Goal: Task Accomplishment & Management: Use online tool/utility

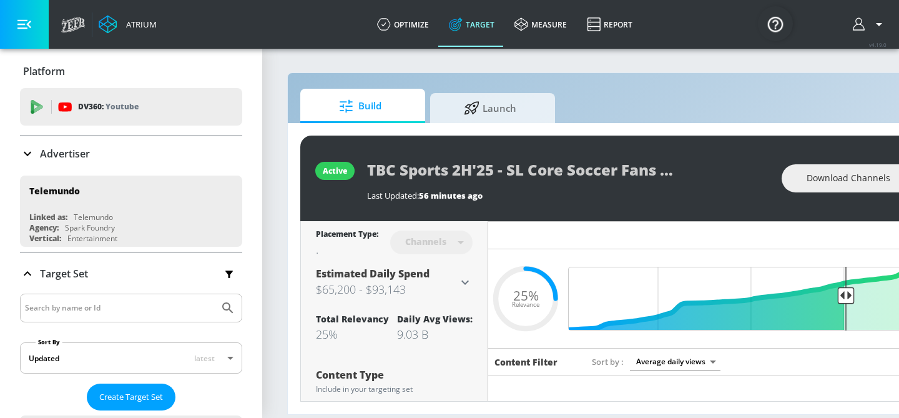
scroll to position [0, 98]
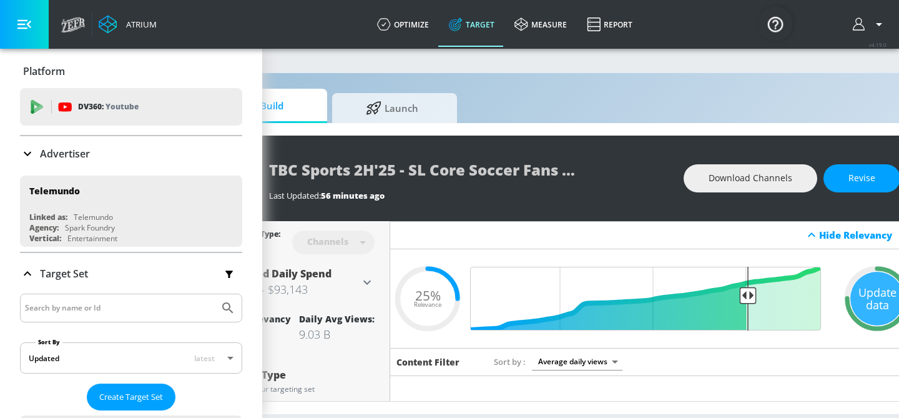
click at [398, 87] on div "Build Launch active TBC Sports 2H'25 - SL Core Soccer Fans - CT Last Updated: 5…" at bounding box center [558, 243] width 739 height 342
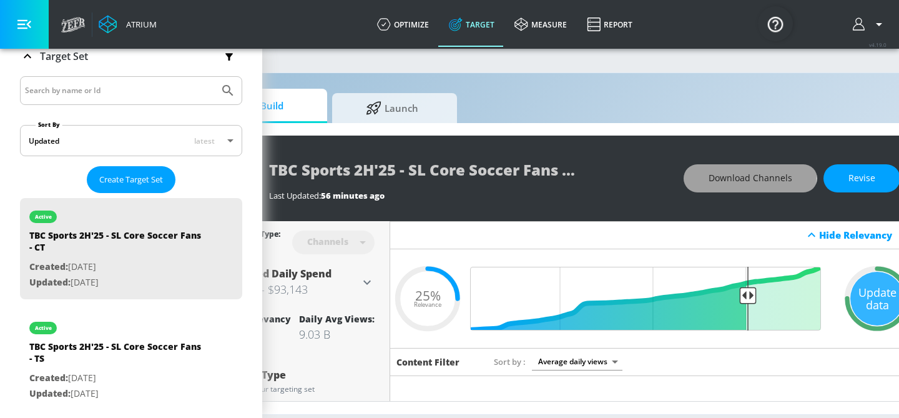
click at [715, 175] on span "Download Channels" at bounding box center [751, 178] width 84 height 16
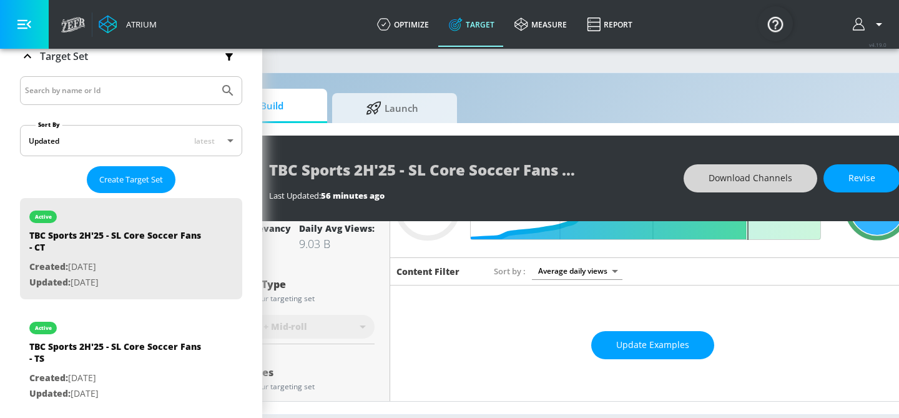
scroll to position [94, 0]
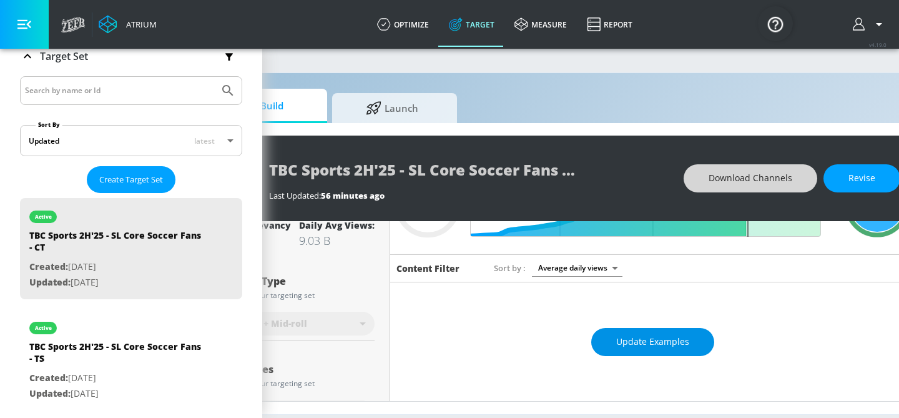
click at [630, 340] on span "Update Examples" at bounding box center [652, 342] width 73 height 16
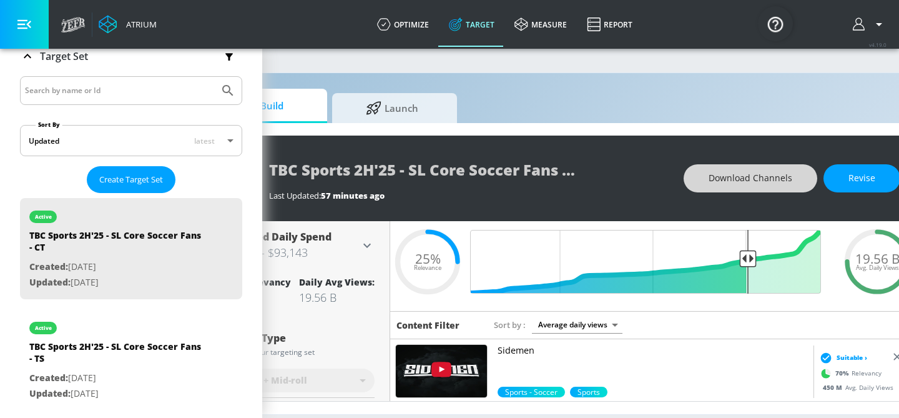
scroll to position [0, 0]
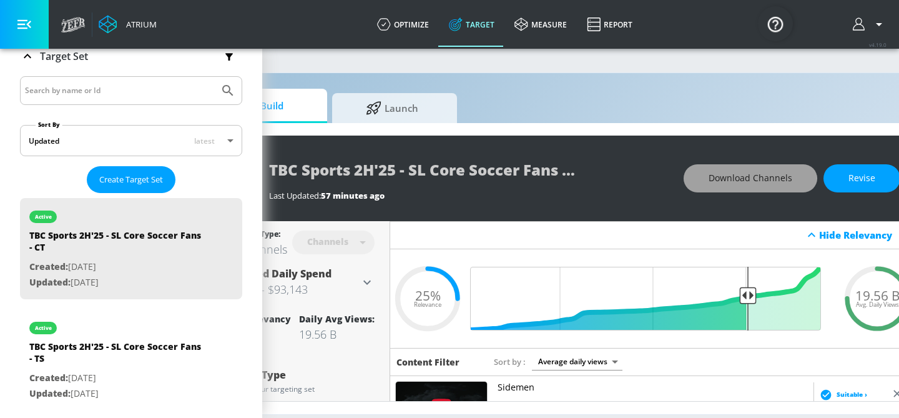
click at [741, 181] on span "Download Channels" at bounding box center [751, 178] width 84 height 16
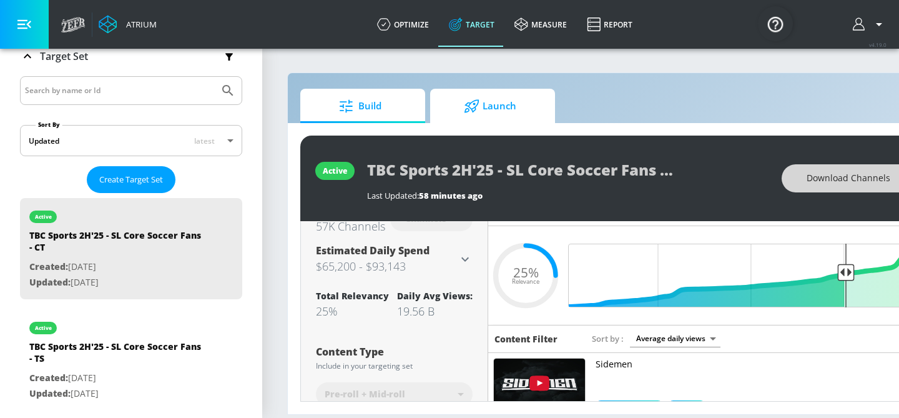
click at [476, 117] on span "Launch" at bounding box center [490, 106] width 95 height 30
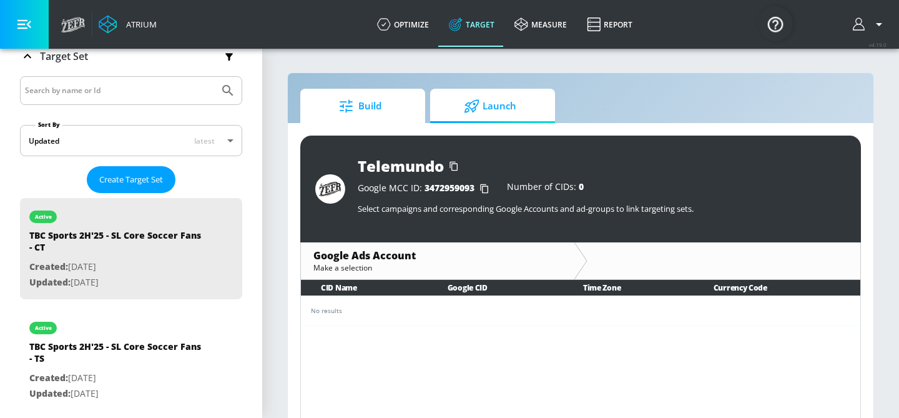
click at [375, 104] on span "Build" at bounding box center [360, 106] width 95 height 30
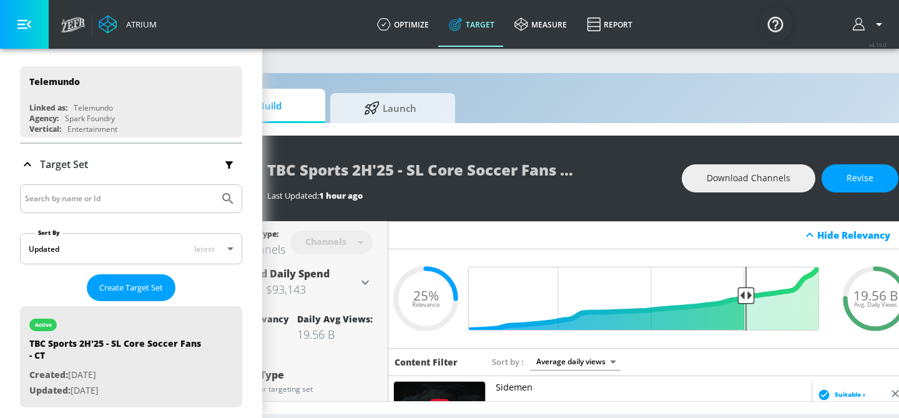
scroll to position [45, 0]
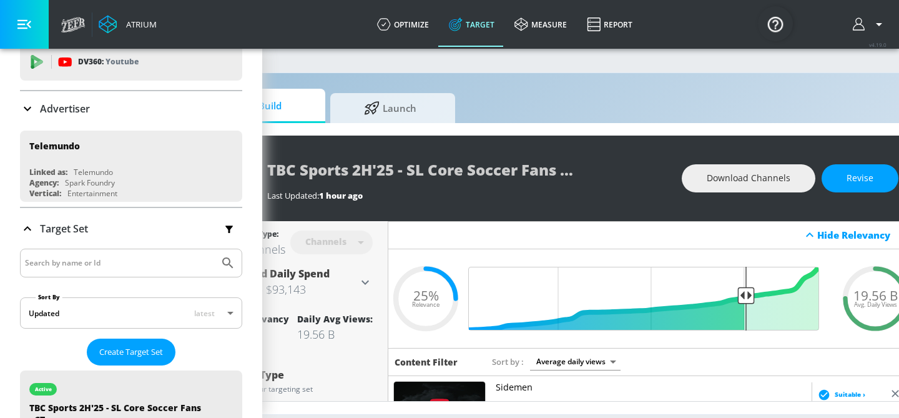
click at [122, 262] on input "Search by name or Id" at bounding box center [119, 263] width 189 height 16
type input "s"
type input "latin soccer fans"
click at [214, 249] on button "Submit Search" at bounding box center [227, 262] width 27 height 27
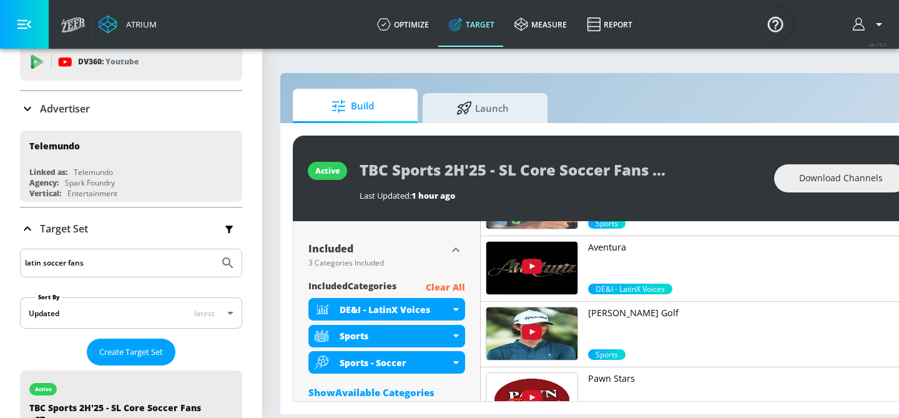
scroll to position [411, 0]
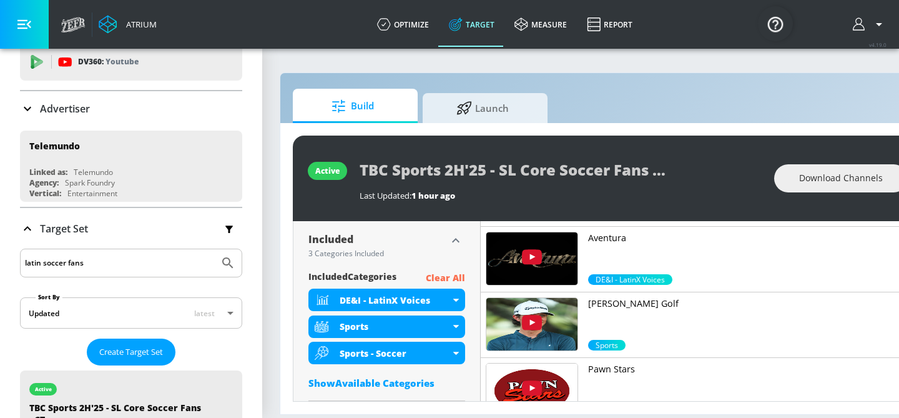
click at [453, 237] on icon "button" at bounding box center [455, 240] width 15 height 15
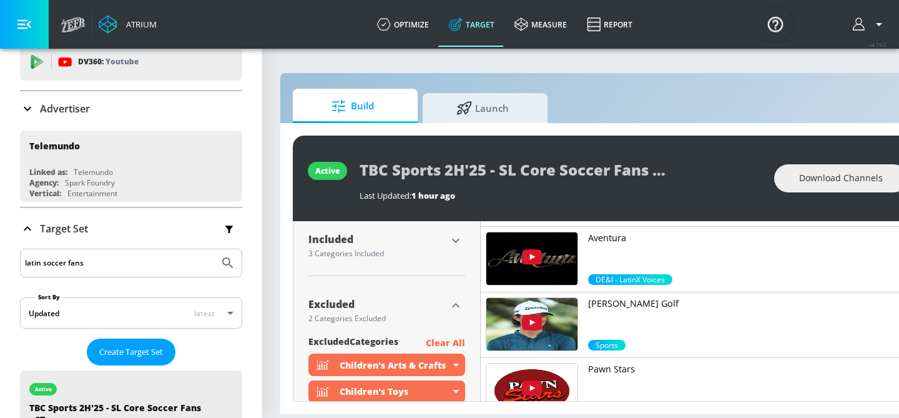
click at [453, 237] on icon "button" at bounding box center [455, 240] width 15 height 15
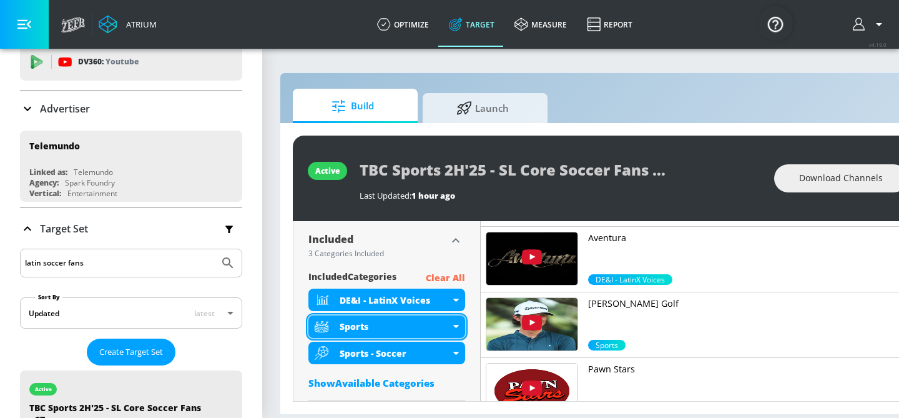
scroll to position [505, 0]
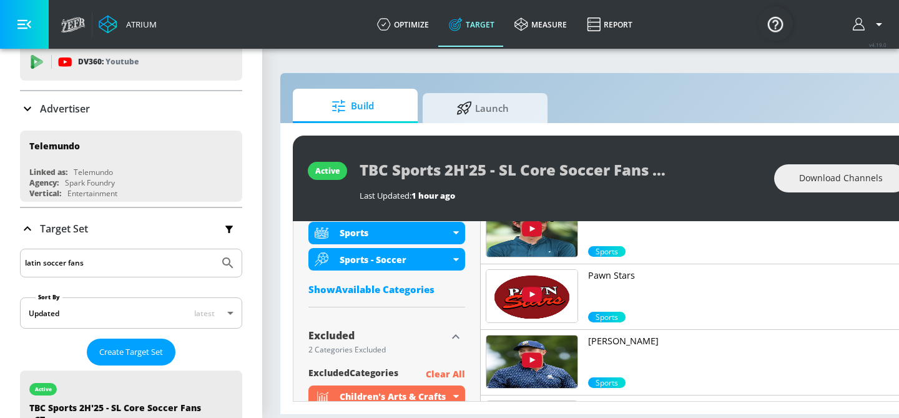
click at [402, 291] on div "Show Available Categories" at bounding box center [386, 289] width 157 height 12
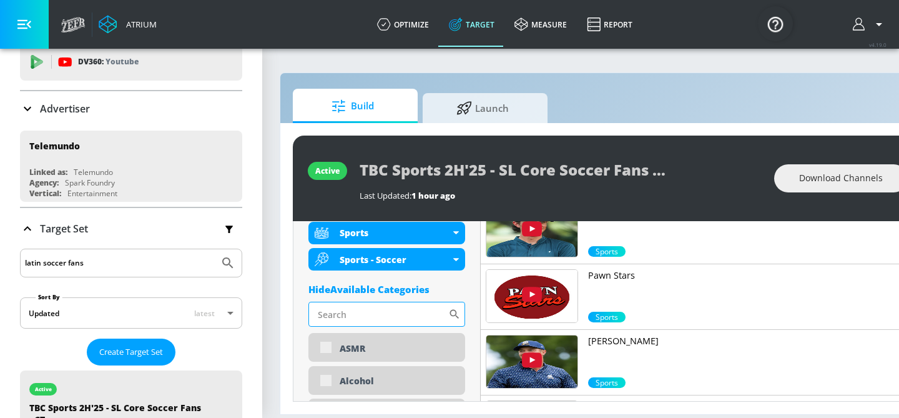
click at [394, 312] on input "Sort By" at bounding box center [378, 314] width 140 height 25
type input "latin soccer fans"
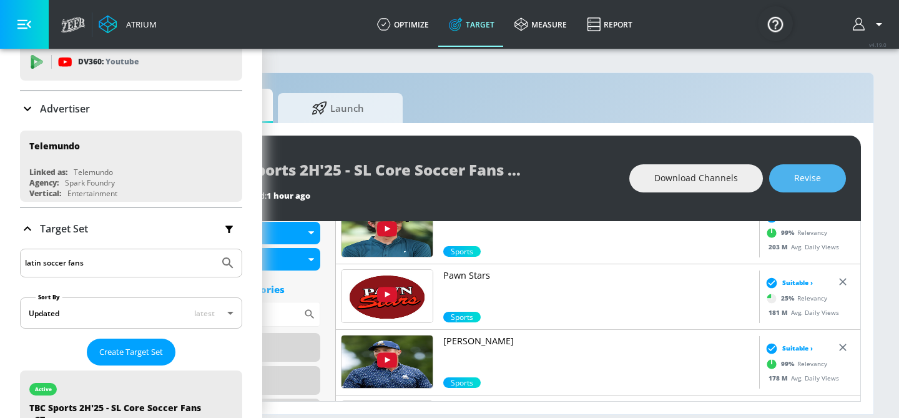
click at [809, 184] on span "Revise" at bounding box center [807, 178] width 27 height 16
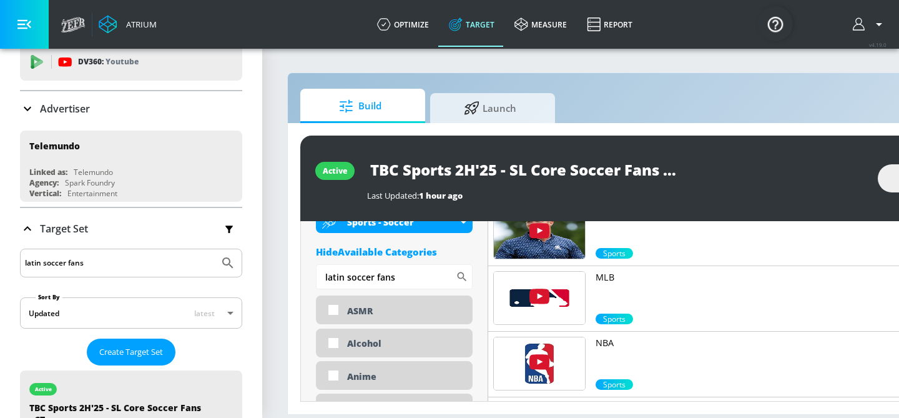
scroll to position [540, 0]
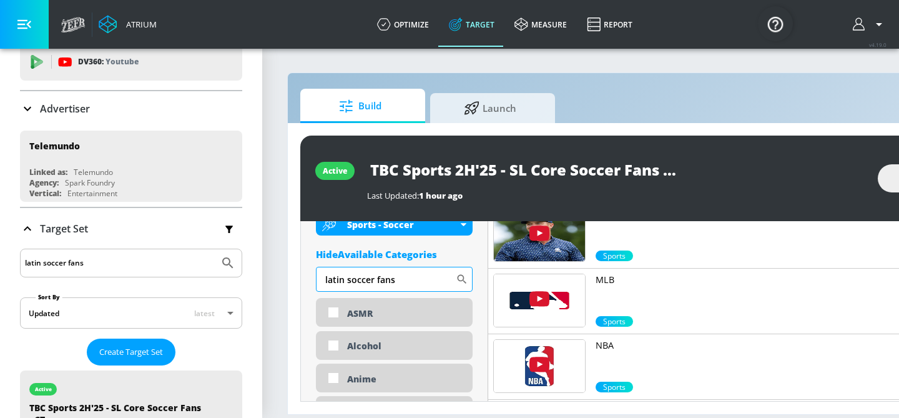
click at [414, 286] on input "latin soccer fans" at bounding box center [386, 279] width 140 height 25
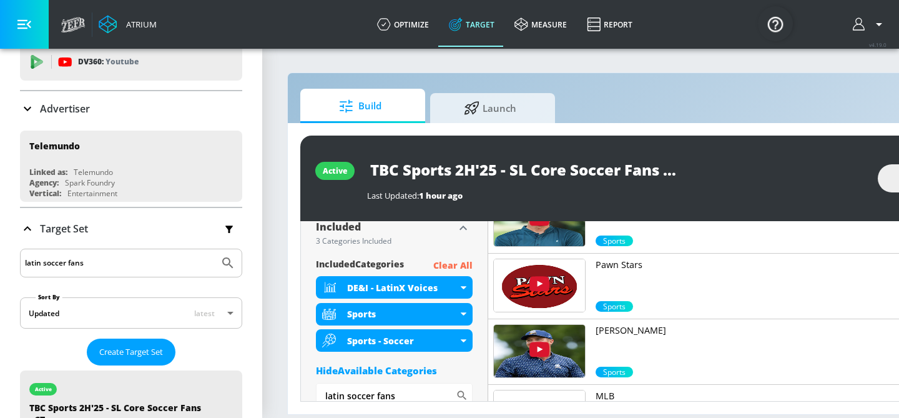
scroll to position [425, 0]
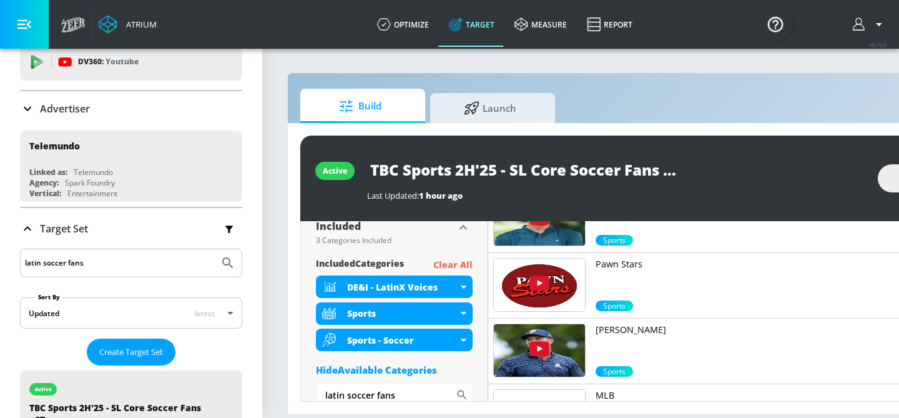
click at [422, 367] on div "Hide Available Categories" at bounding box center [394, 369] width 157 height 12
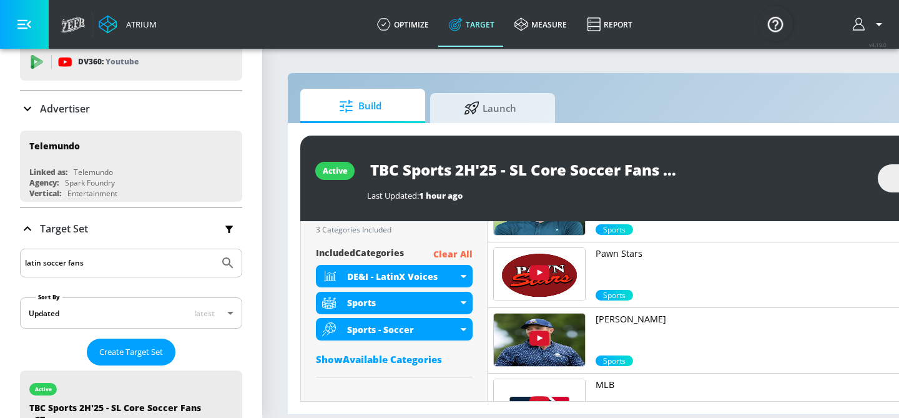
scroll to position [445, 0]
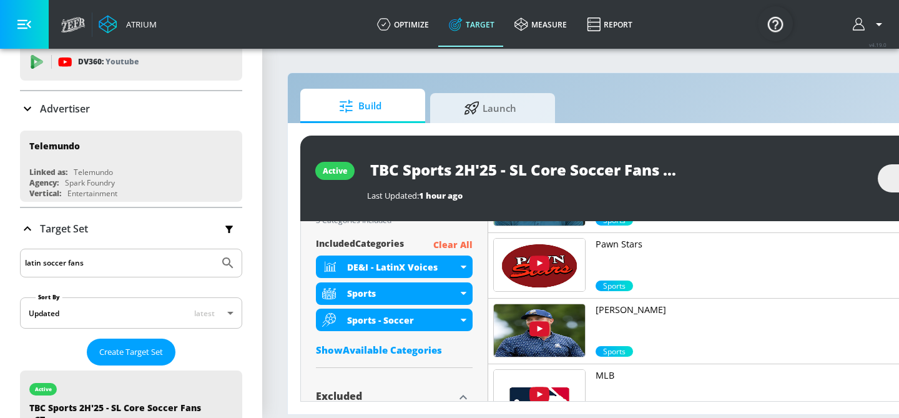
click at [413, 349] on div "Show Available Categories" at bounding box center [394, 349] width 157 height 12
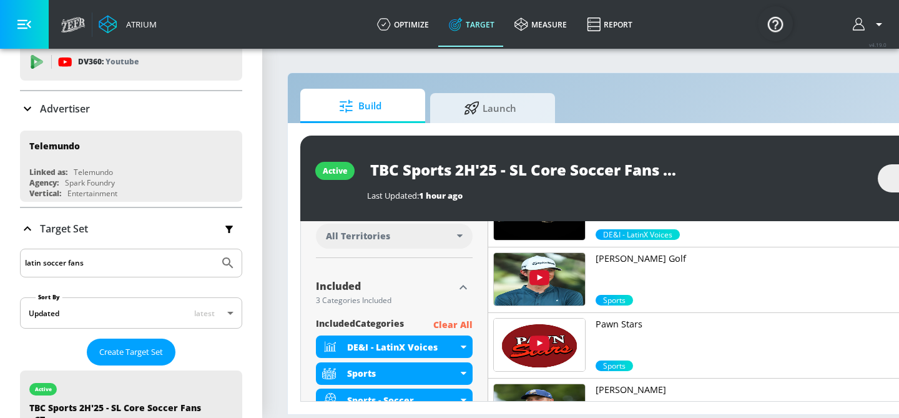
scroll to position [397, 0]
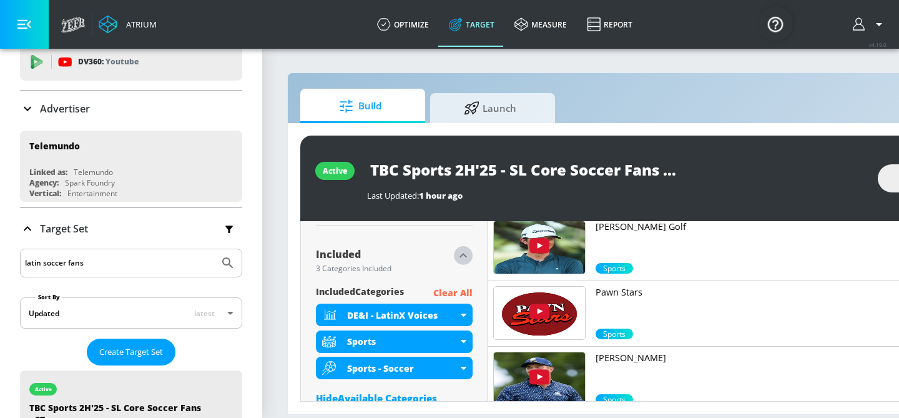
click at [462, 257] on icon "button" at bounding box center [463, 255] width 15 height 15
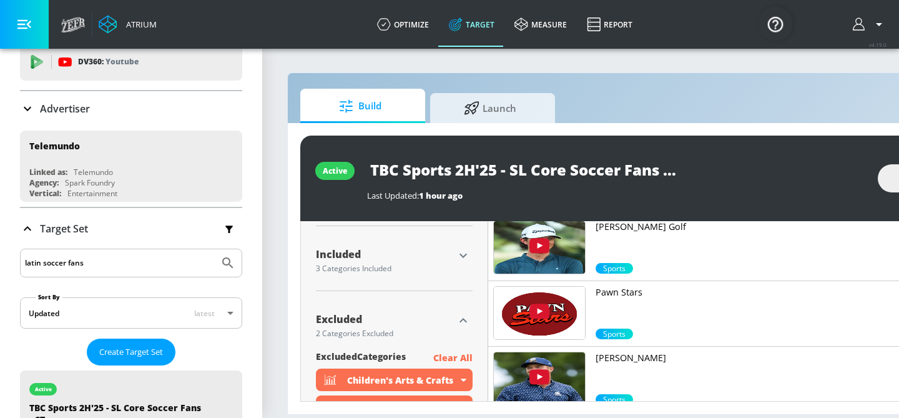
click at [462, 257] on icon "button" at bounding box center [463, 255] width 15 height 15
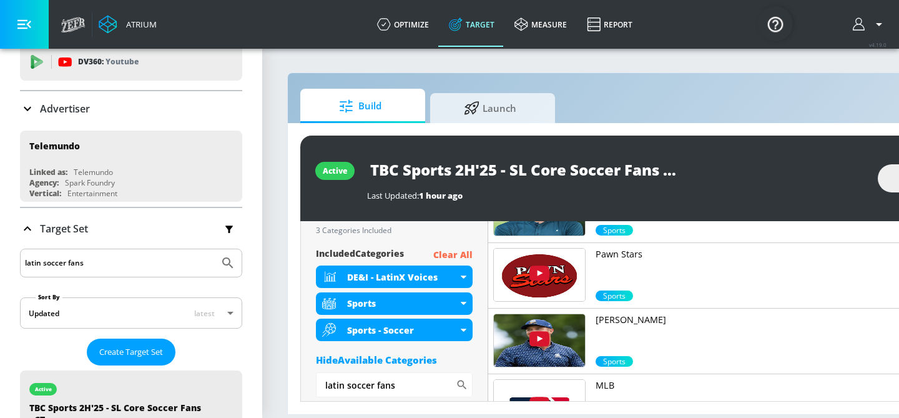
scroll to position [438, 0]
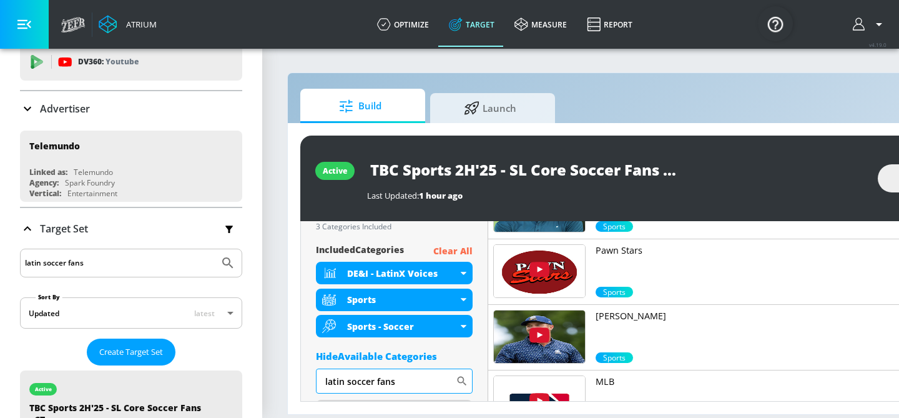
click at [428, 372] on input "latin soccer fans" at bounding box center [386, 380] width 140 height 25
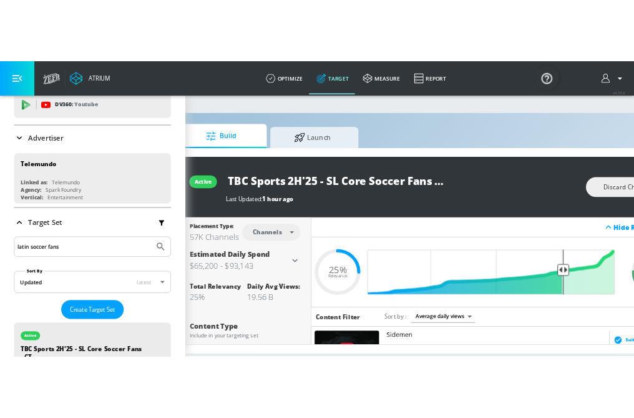
scroll to position [0, 45]
